Goal: Task Accomplishment & Management: Manage account settings

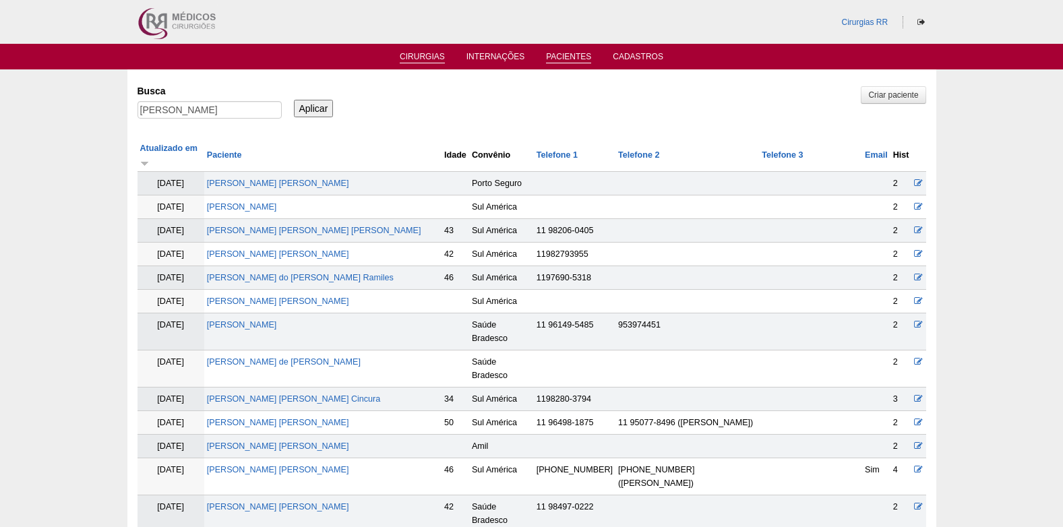
click at [424, 53] on link "Cirurgias" at bounding box center [422, 57] width 45 height 11
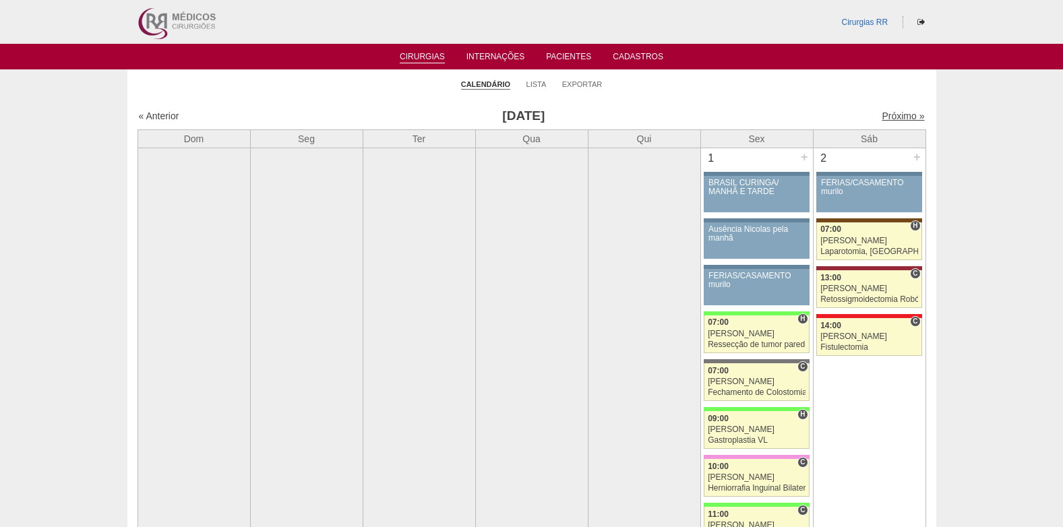
click at [896, 112] on link "Próximo »" at bounding box center [902, 116] width 42 height 11
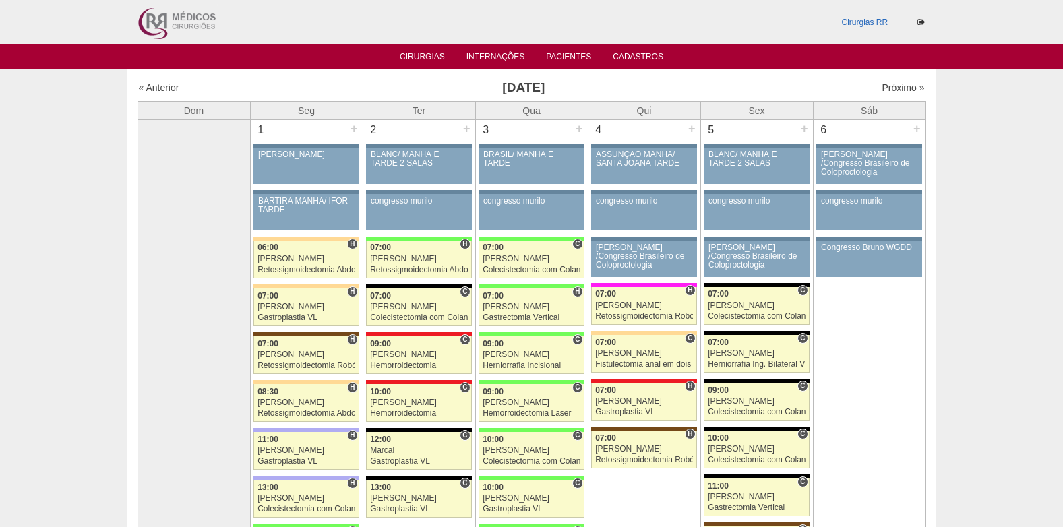
click at [885, 90] on link "Próximo »" at bounding box center [902, 87] width 42 height 11
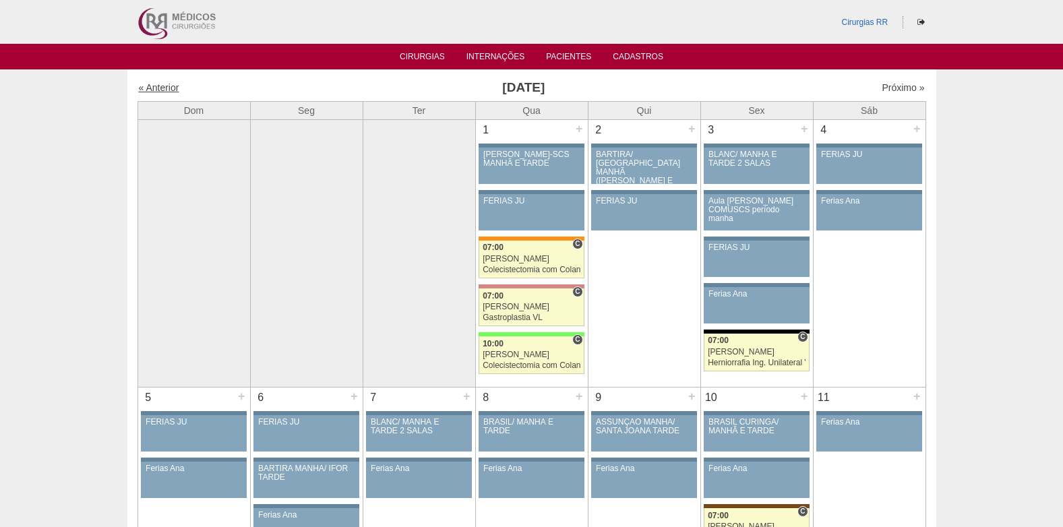
click at [171, 90] on link "« Anterior" at bounding box center [159, 87] width 40 height 11
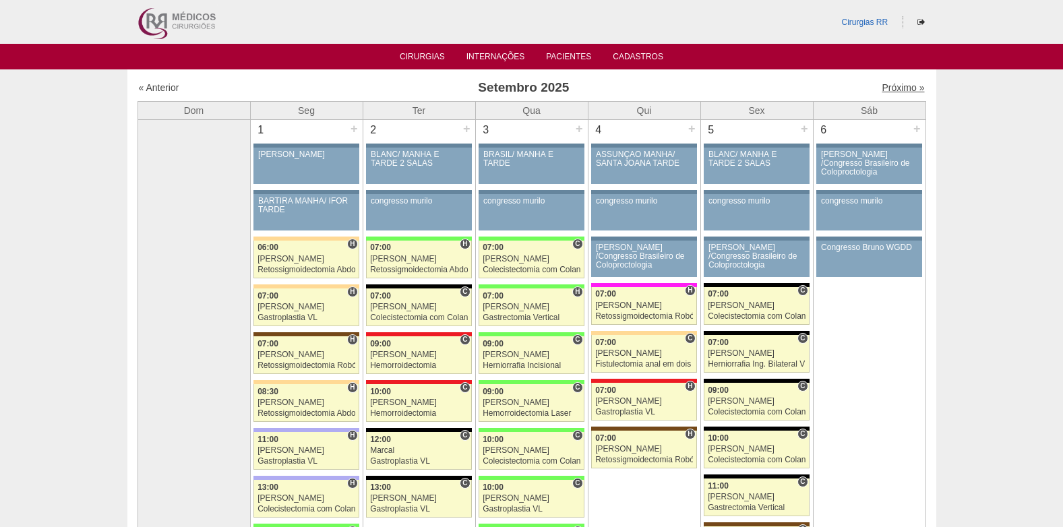
click at [900, 86] on link "Próximo »" at bounding box center [902, 87] width 42 height 11
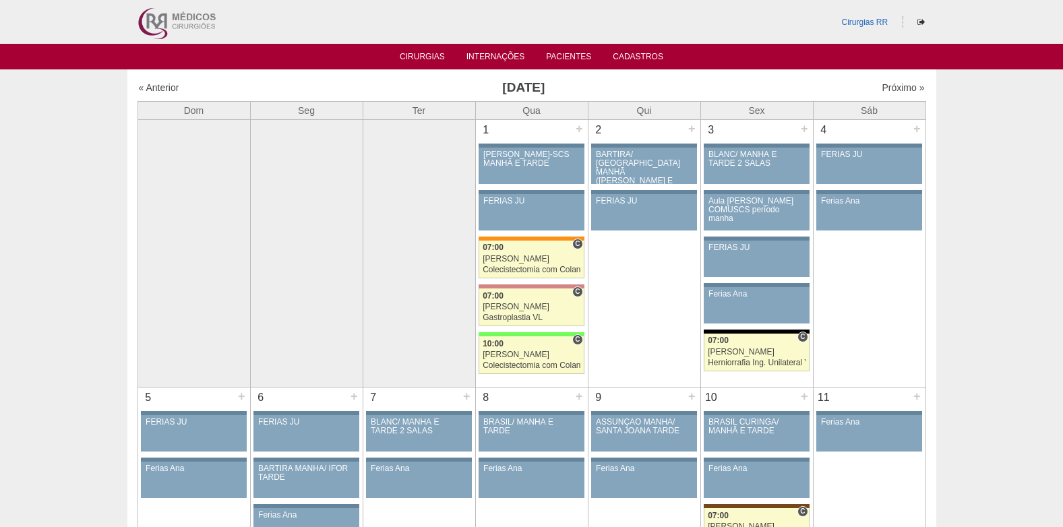
click at [429, 50] on ul "Cirurgias Internações Pacientes Cadastros" at bounding box center [531, 57] width 1063 height 26
click at [429, 61] on link "Cirurgias" at bounding box center [422, 57] width 45 height 11
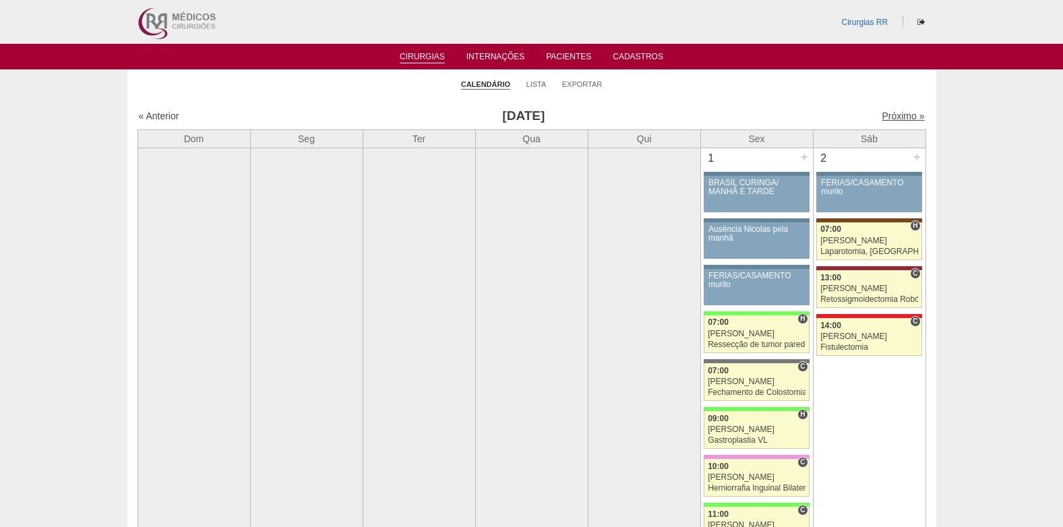
click at [897, 113] on link "Próximo »" at bounding box center [902, 116] width 42 height 11
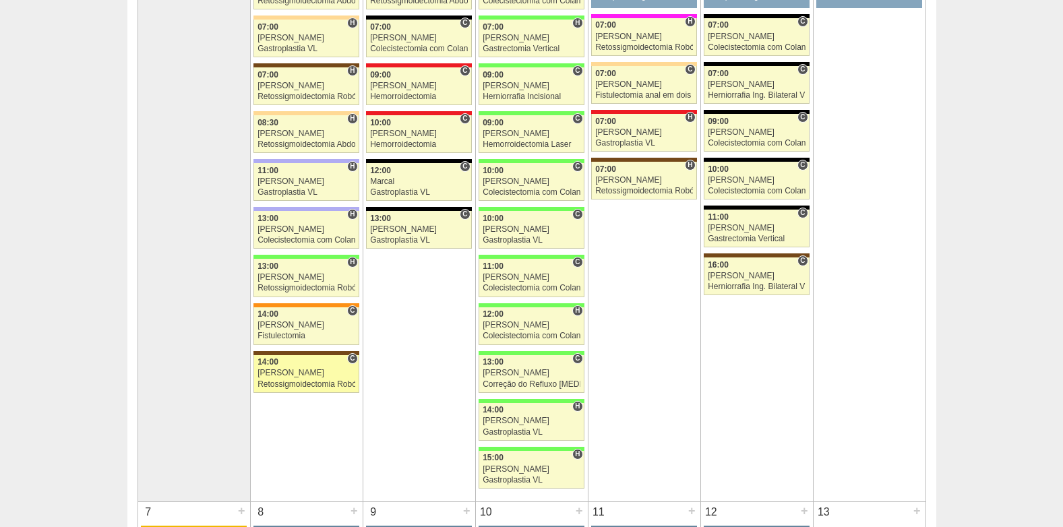
scroll to position [270, 0]
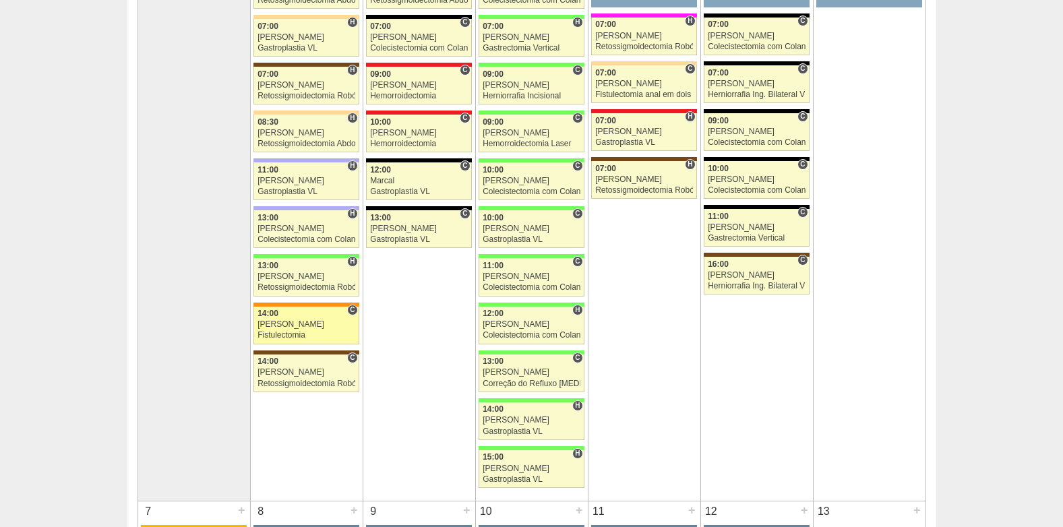
click at [308, 332] on div "Fistulectomia" at bounding box center [306, 335] width 98 height 9
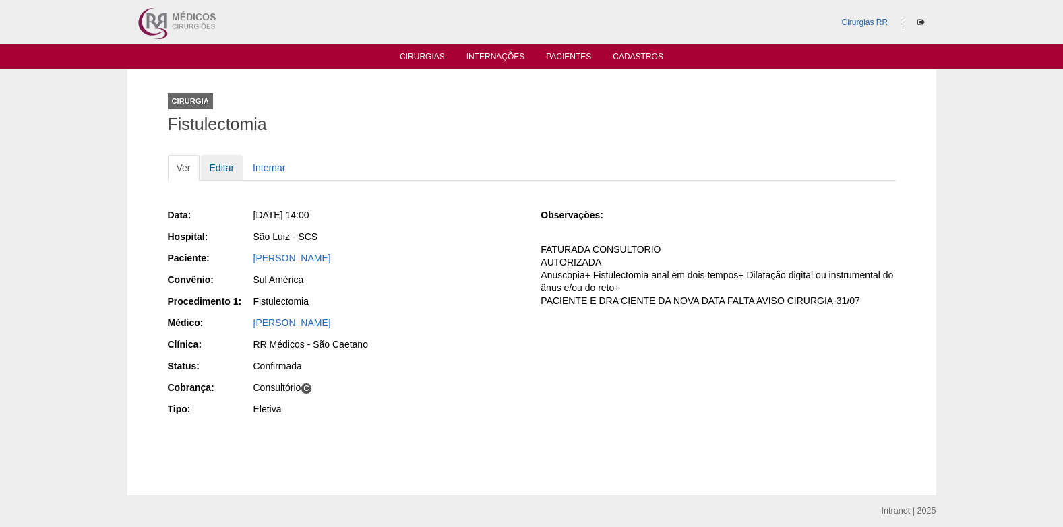
click at [225, 166] on link "Editar" at bounding box center [222, 168] width 42 height 26
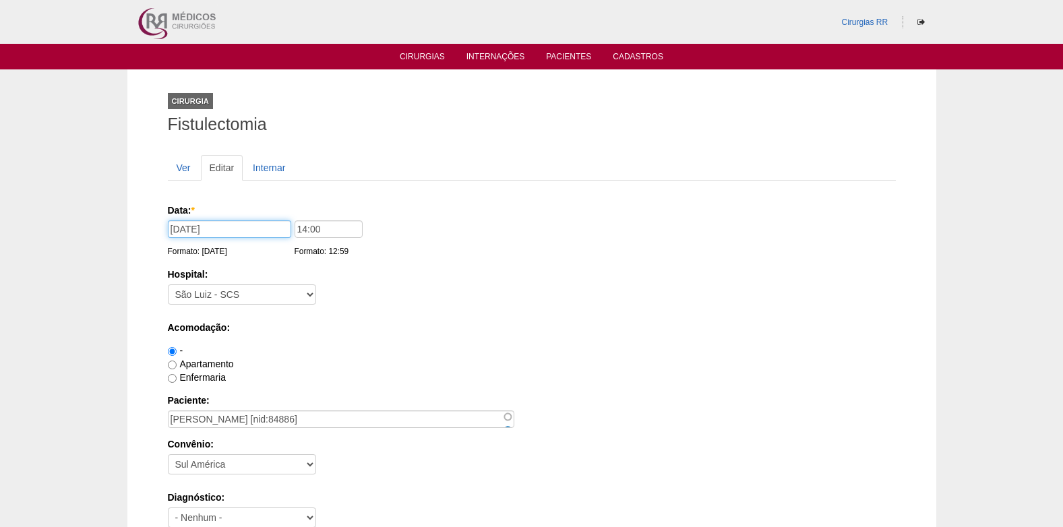
click at [206, 229] on input "[DATE]" at bounding box center [229, 229] width 123 height 18
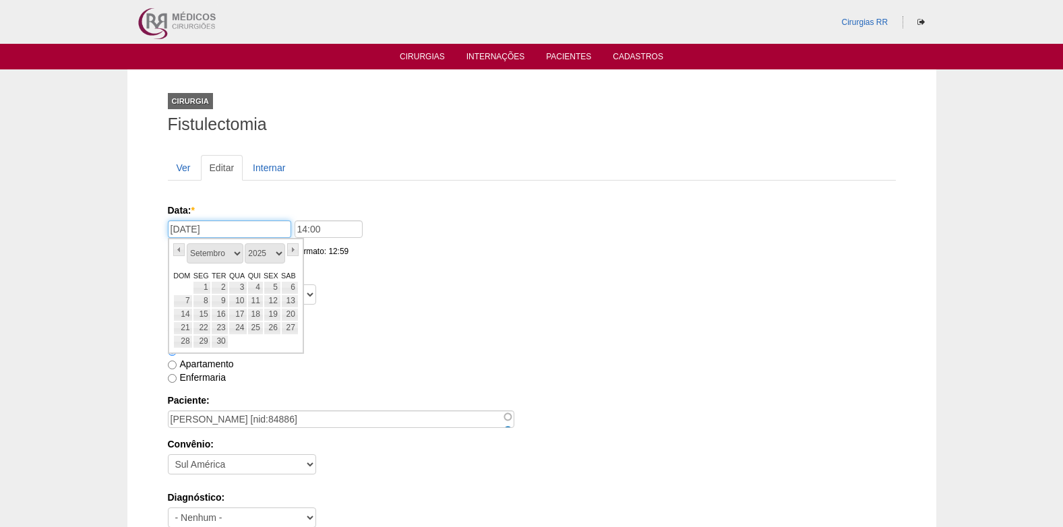
click at [246, 230] on input "01/09/2025" at bounding box center [229, 229] width 123 height 18
click at [254, 290] on link "4" at bounding box center [254, 287] width 15 height 13
type input "04/09/2025"
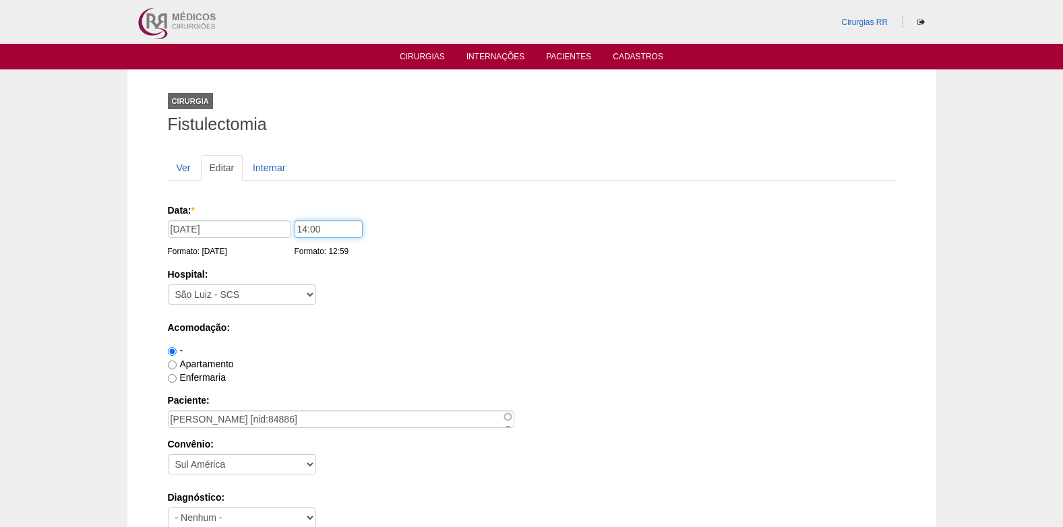
drag, startPoint x: 331, startPoint y: 227, endPoint x: 286, endPoint y: 237, distance: 46.1
click at [286, 217] on div "Data: * 04/09/2025 Formato: 25/08/2025 14:00 Formato: 12:59" at bounding box center [529, 210] width 723 height 13
type input "09:00"
click at [585, 336] on div "Acomodação: - Apartamento Enfermaria" at bounding box center [532, 352] width 728 height 63
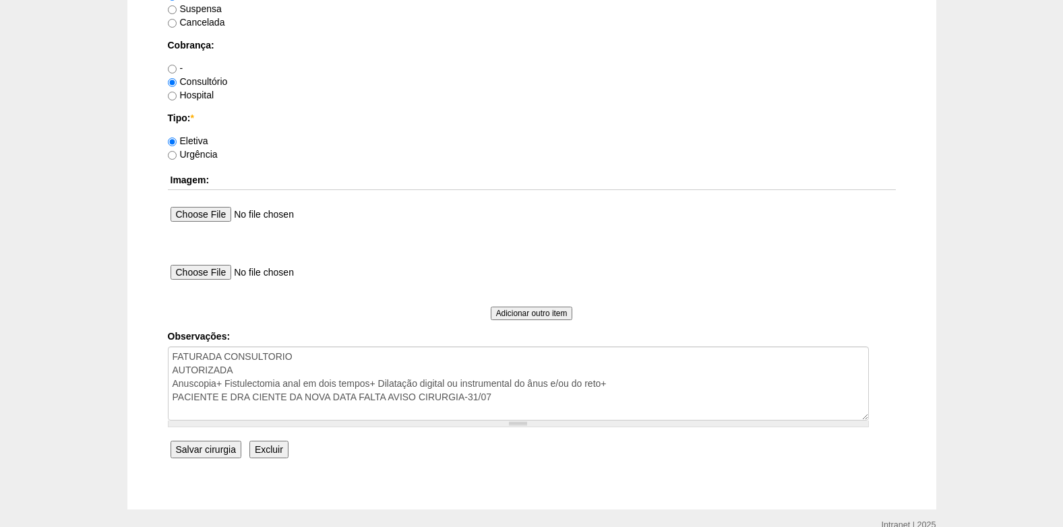
scroll to position [1078, 0]
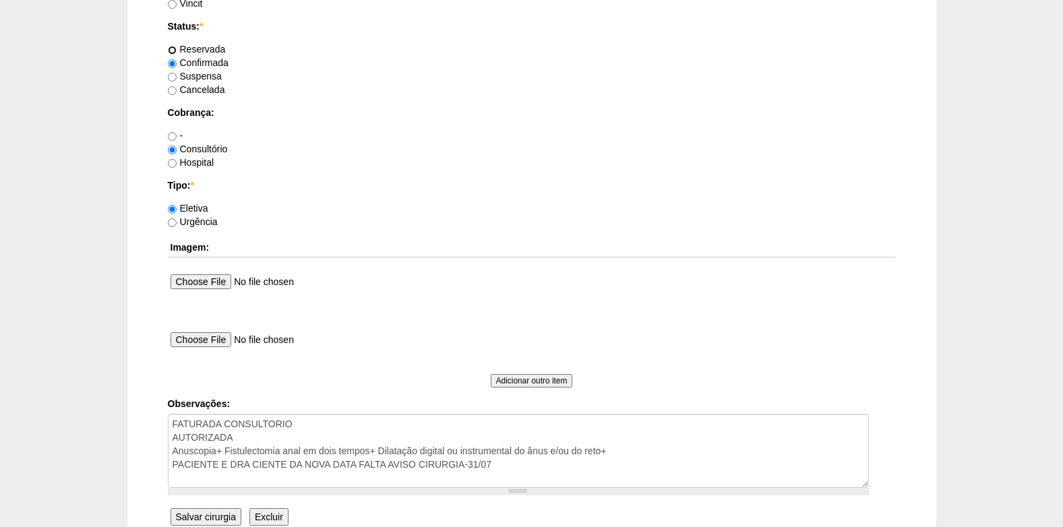
click at [173, 52] on input "Reservada" at bounding box center [172, 50] width 9 height 9
radio input "true"
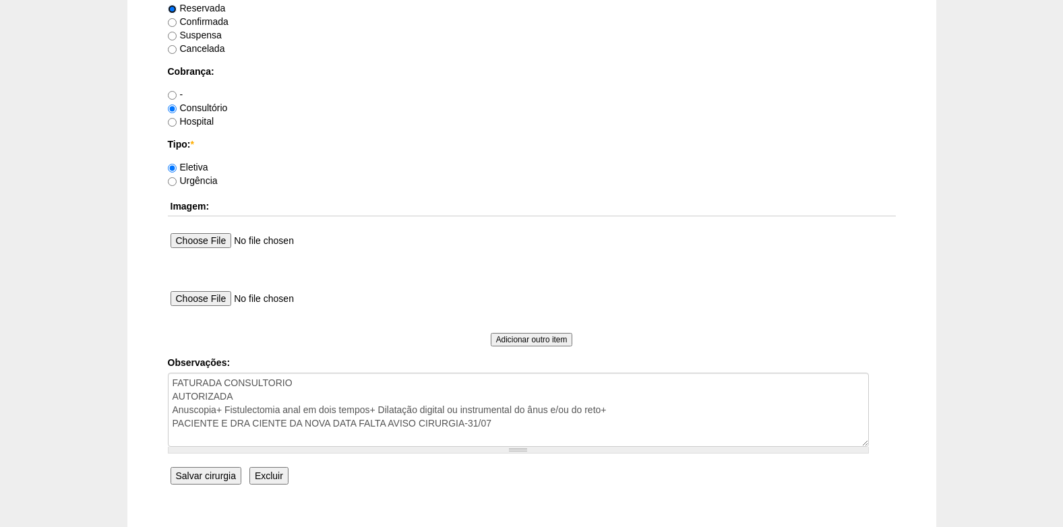
scroll to position [1146, 0]
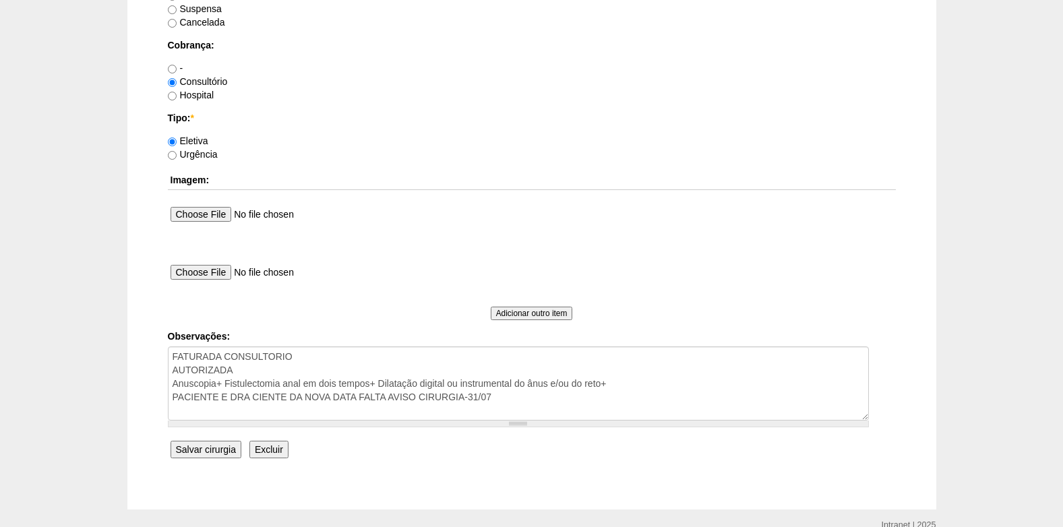
click at [210, 449] on input "Salvar cirurgia" at bounding box center [205, 450] width 71 height 18
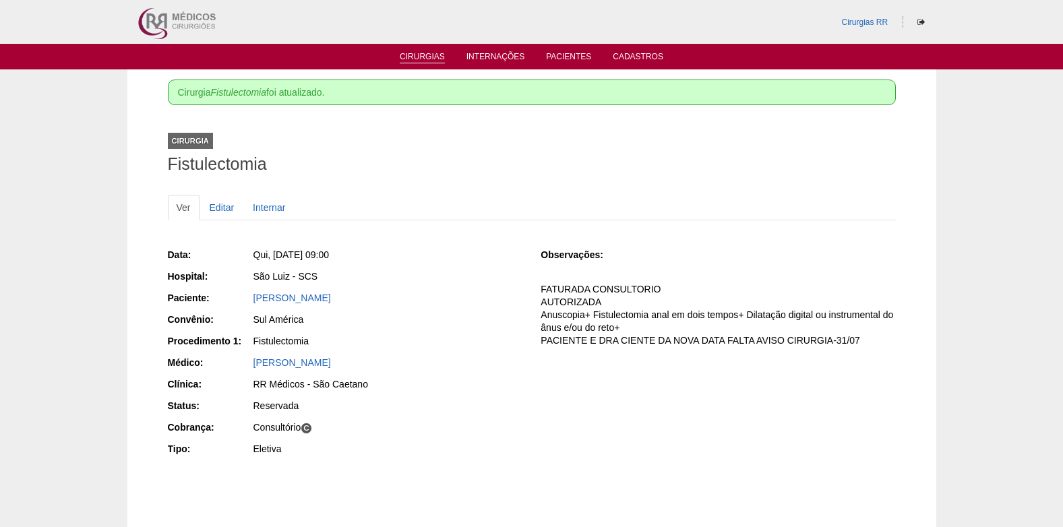
click at [414, 53] on link "Cirurgias" at bounding box center [422, 57] width 45 height 11
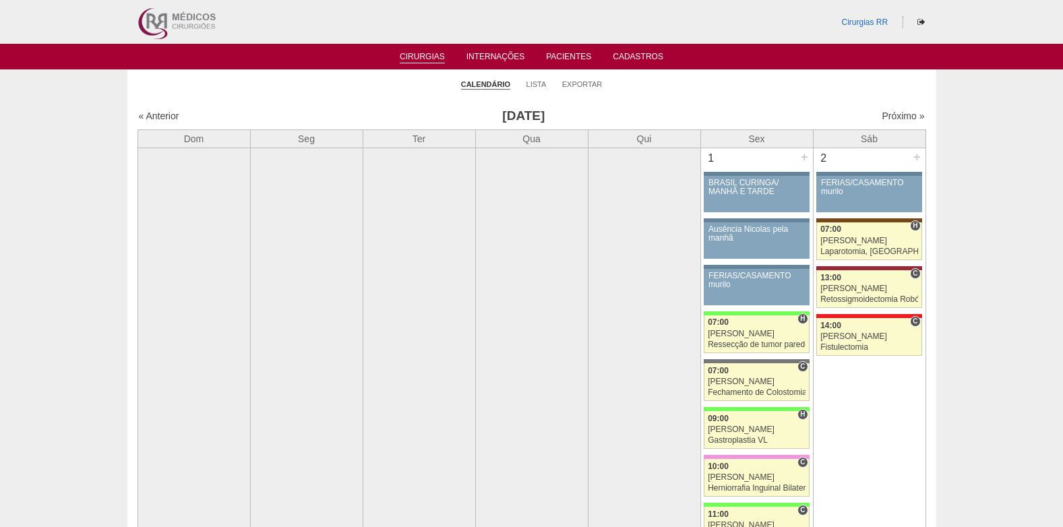
click at [411, 61] on link "Cirurgias" at bounding box center [422, 57] width 45 height 11
click at [564, 59] on link "Pacientes" at bounding box center [568, 57] width 45 height 11
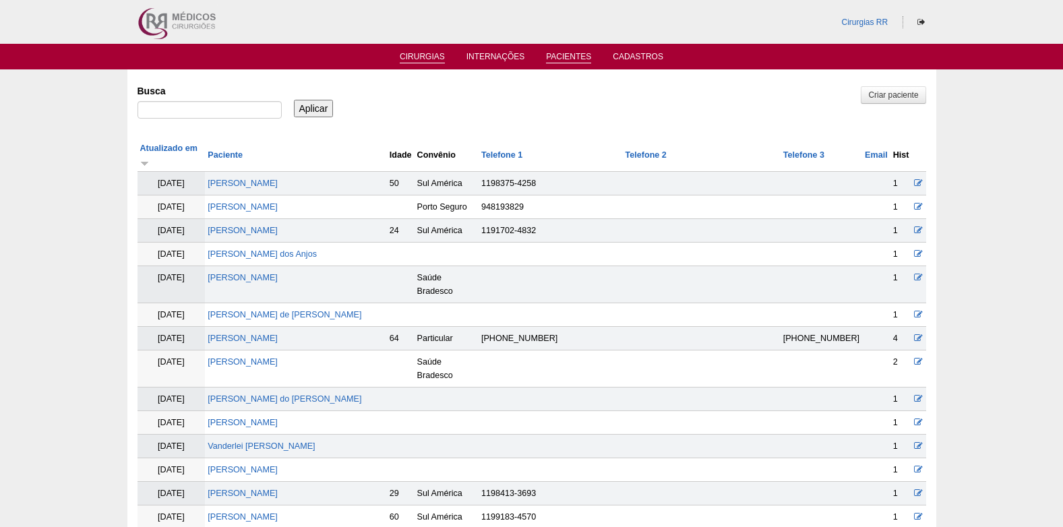
click at [420, 57] on link "Cirurgias" at bounding box center [422, 57] width 45 height 11
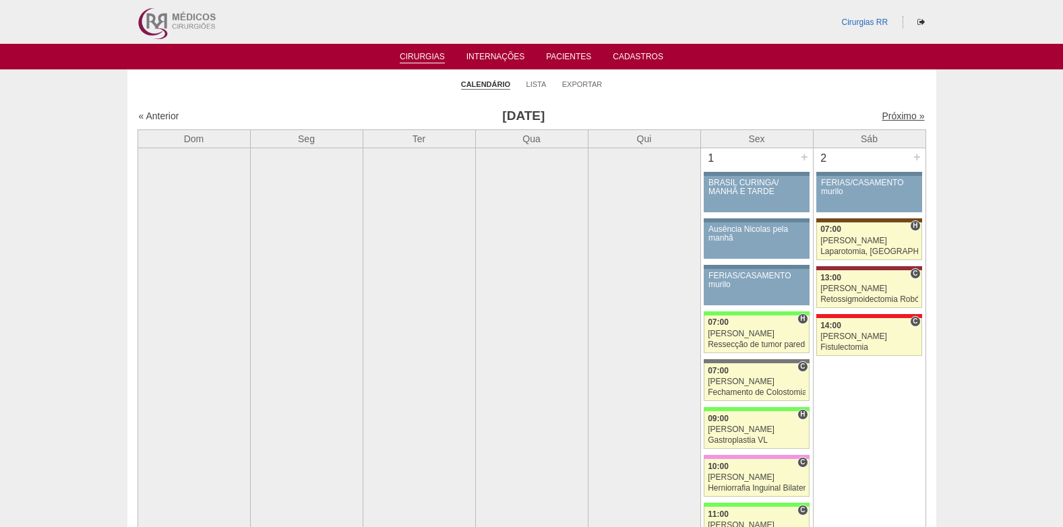
click at [882, 117] on link "Próximo »" at bounding box center [902, 116] width 42 height 11
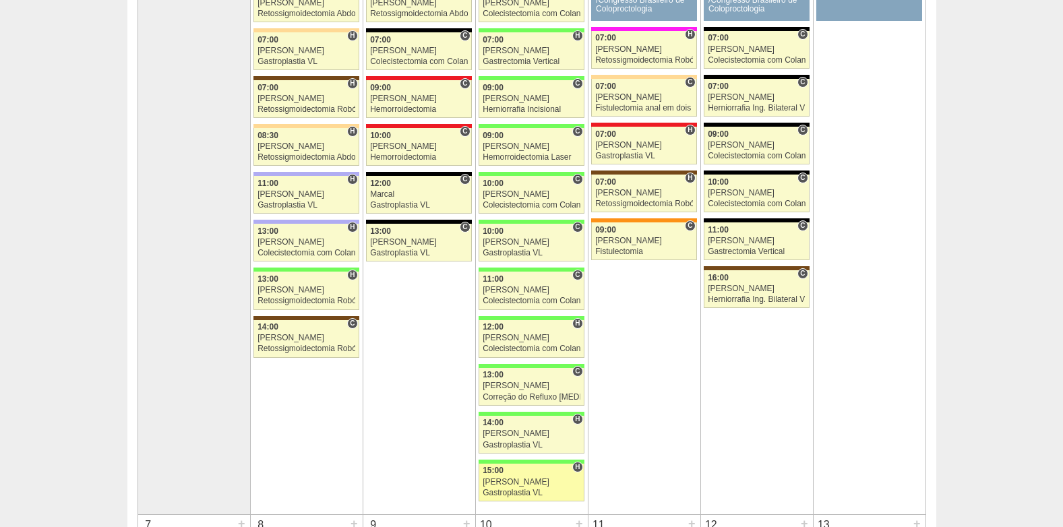
scroll to position [337, 0]
